Goal: Understand process/instructions: Learn about a topic

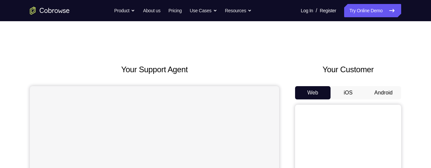
click at [373, 90] on button "Android" at bounding box center [382, 92] width 35 height 13
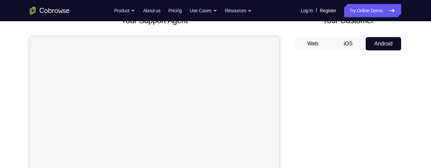
scroll to position [48, 0]
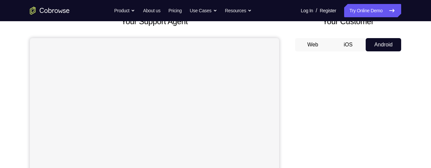
click at [345, 34] on div "Your Customer Web iOS Android" at bounding box center [348, 138] width 106 height 245
click at [345, 48] on button "iOS" at bounding box center [347, 44] width 35 height 13
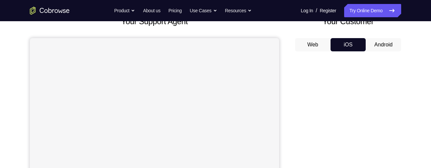
click at [378, 41] on button "Android" at bounding box center [382, 44] width 35 height 13
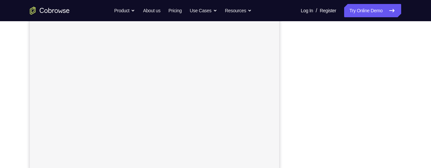
scroll to position [138, 0]
click at [411, 91] on div "Your Support Agent Your Customer Web iOS Android Next Steps We’d be happy to gi…" at bounding box center [215, 101] width 424 height 437
